Goal: Task Accomplishment & Management: Use online tool/utility

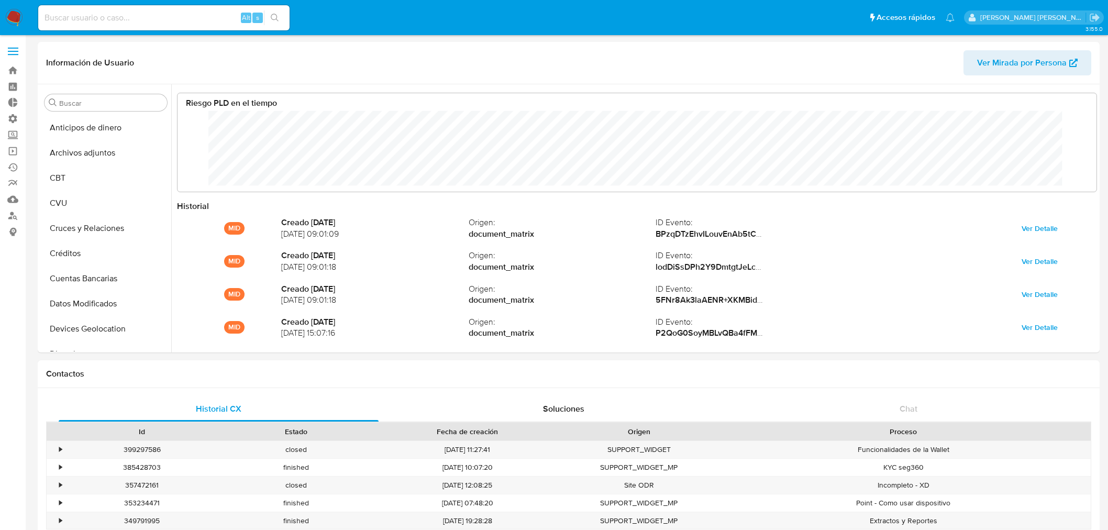
select select "10"
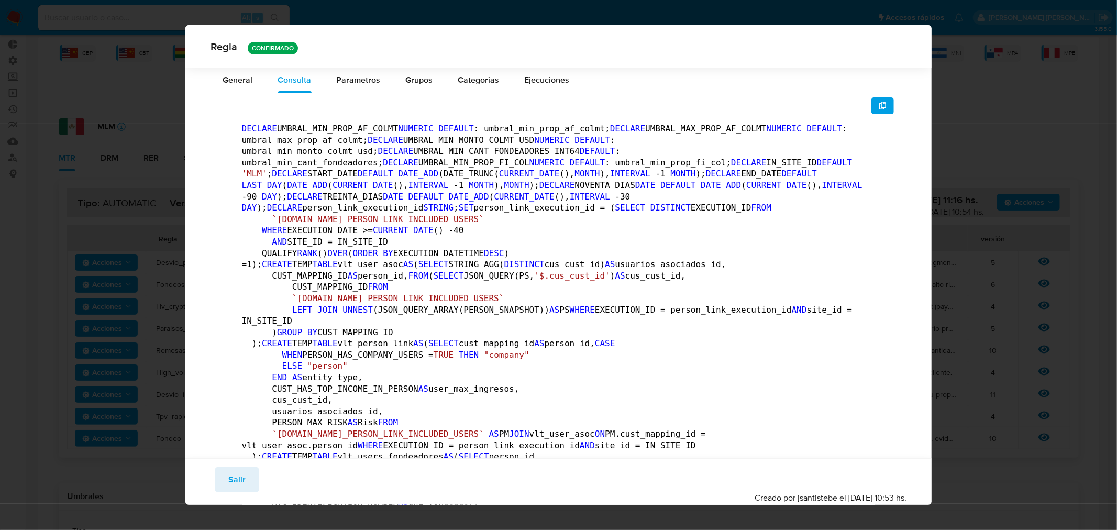
scroll to position [1043, 0]
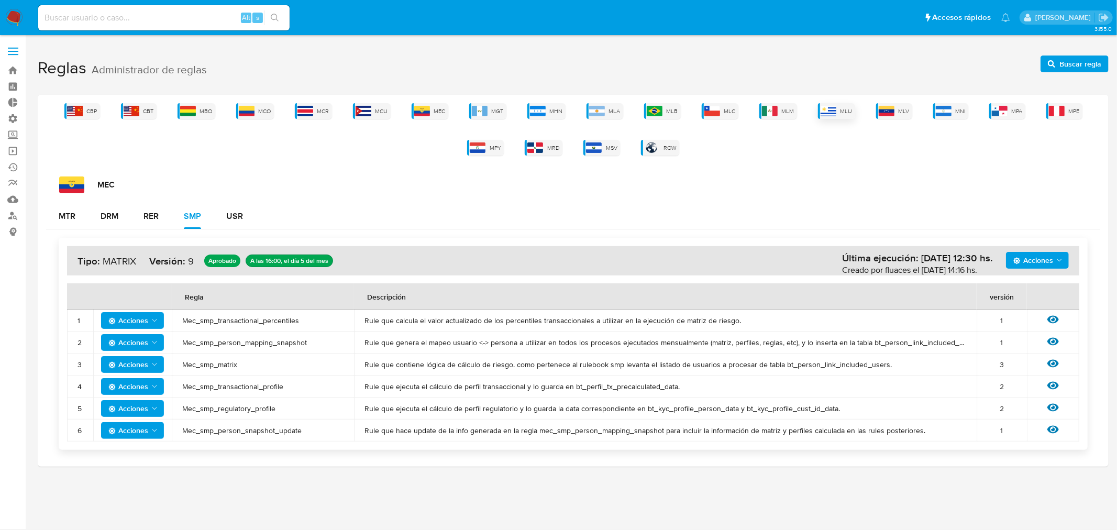
click at [846, 114] on span "MLU" at bounding box center [847, 111] width 12 height 8
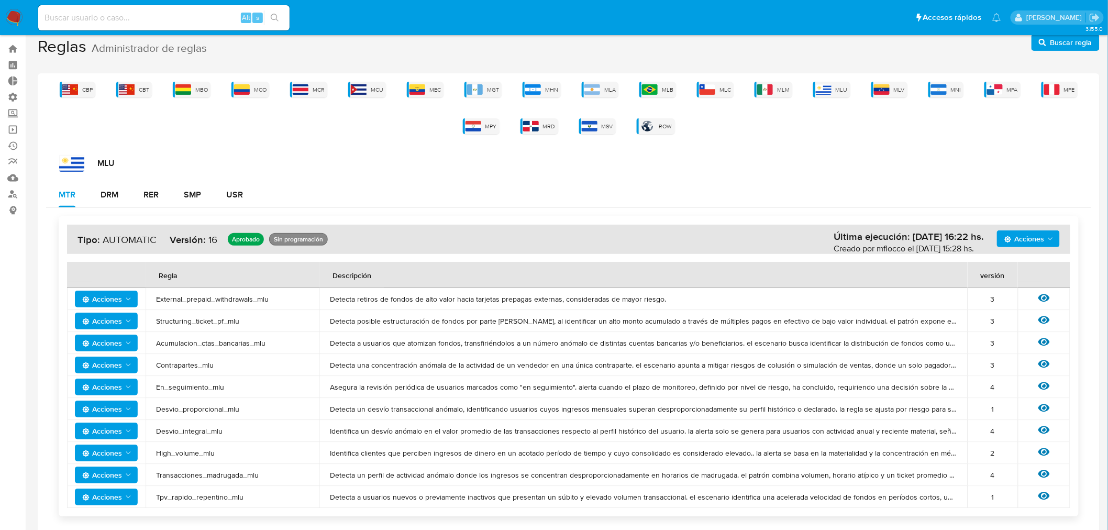
scroll to position [30, 0]
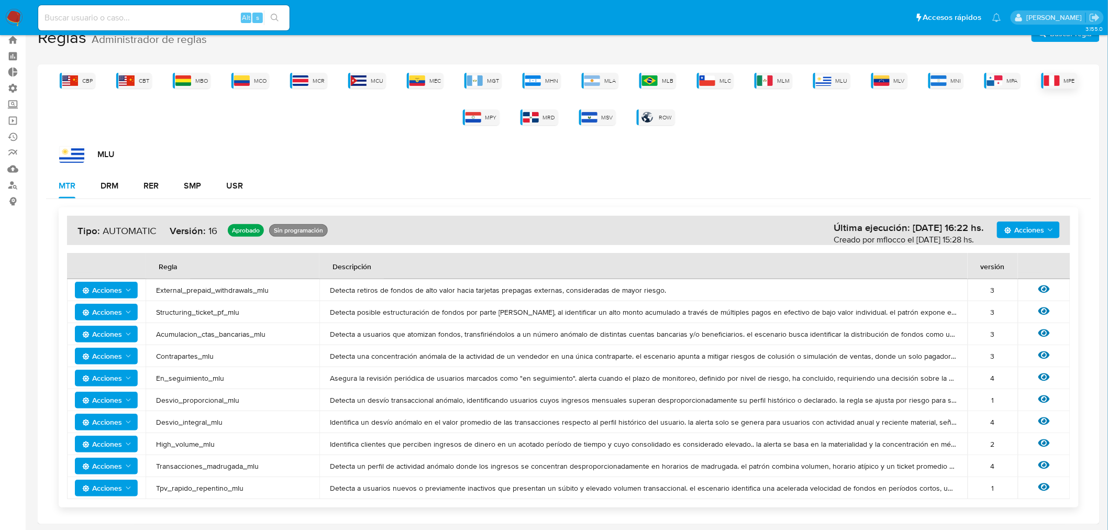
click at [1065, 84] on div "MPE" at bounding box center [1060, 81] width 36 height 16
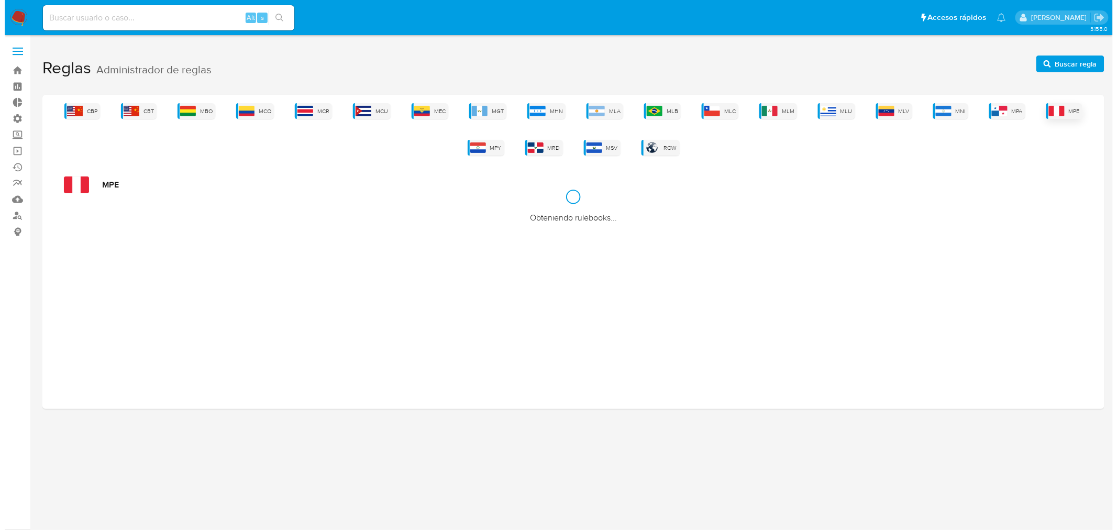
scroll to position [0, 0]
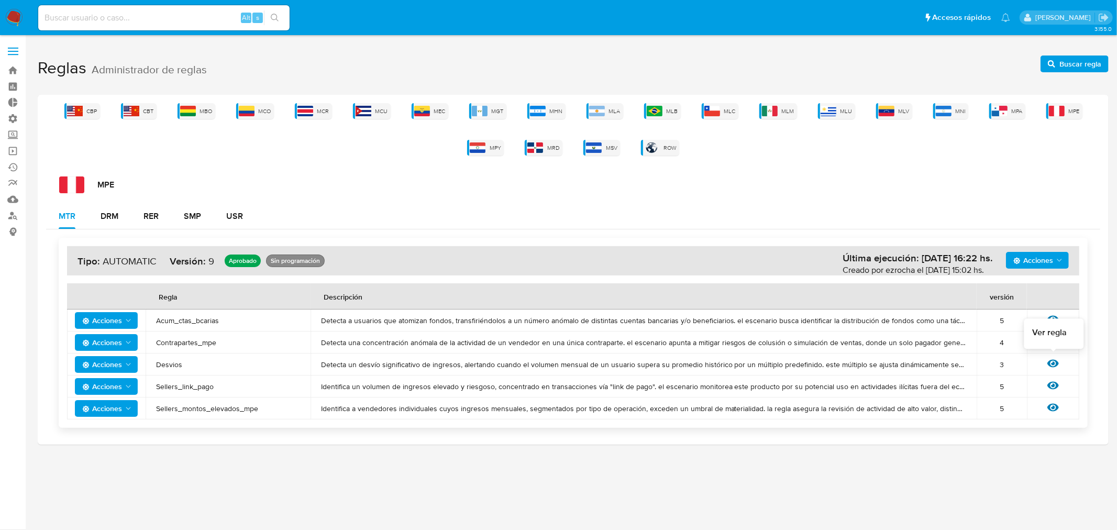
click at [1048, 365] on icon at bounding box center [1054, 364] width 12 height 12
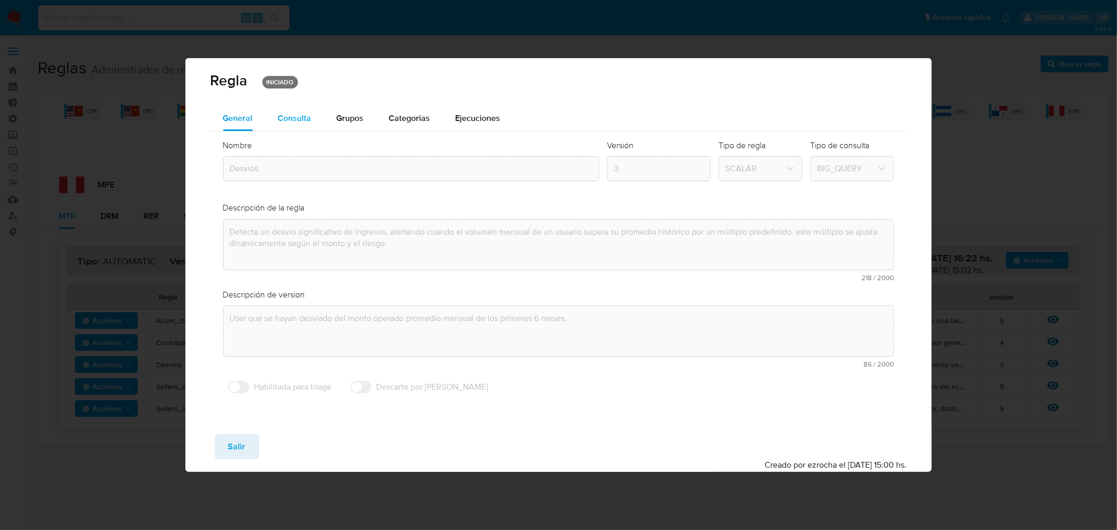
click at [302, 124] on div "Consulta" at bounding box center [295, 118] width 34 height 25
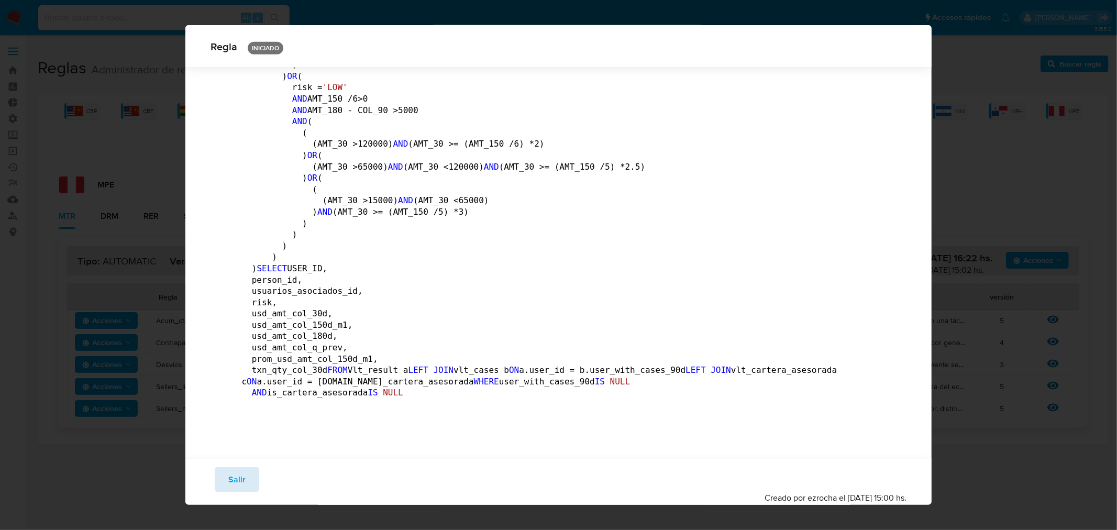
scroll to position [2620, 0]
click at [226, 485] on button "Salir" at bounding box center [237, 479] width 45 height 25
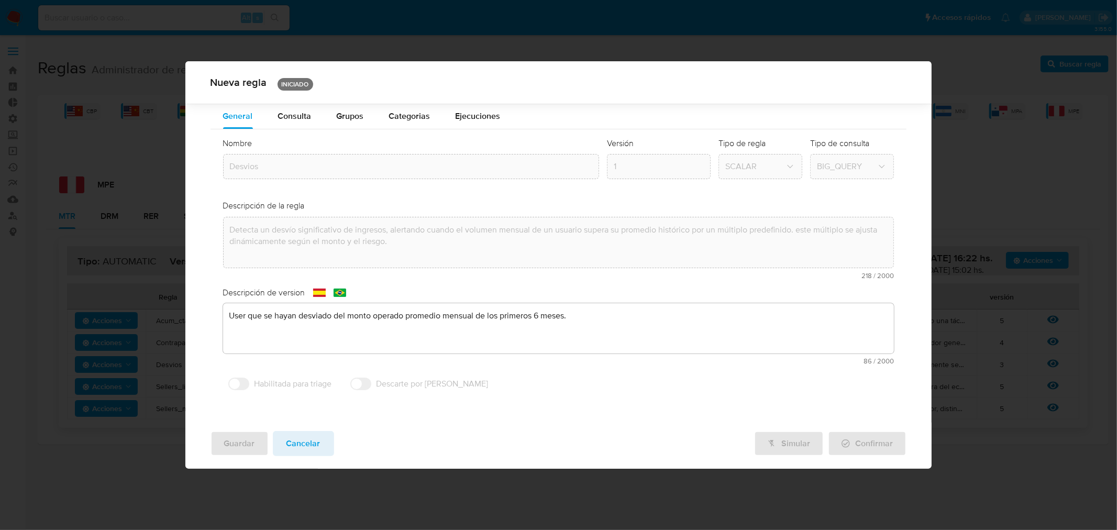
scroll to position [0, 0]
